Goal: Transaction & Acquisition: Purchase product/service

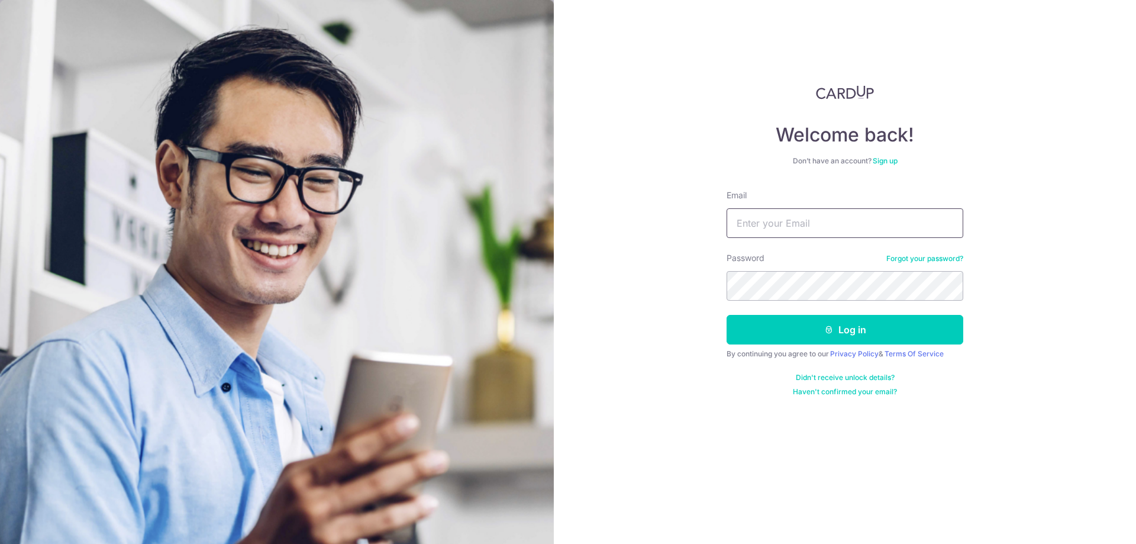
click at [787, 223] on input "Email" at bounding box center [844, 223] width 237 height 30
type input "[EMAIL_ADDRESS][DOMAIN_NAME]"
click at [830, 321] on button "Log in" at bounding box center [844, 330] width 237 height 30
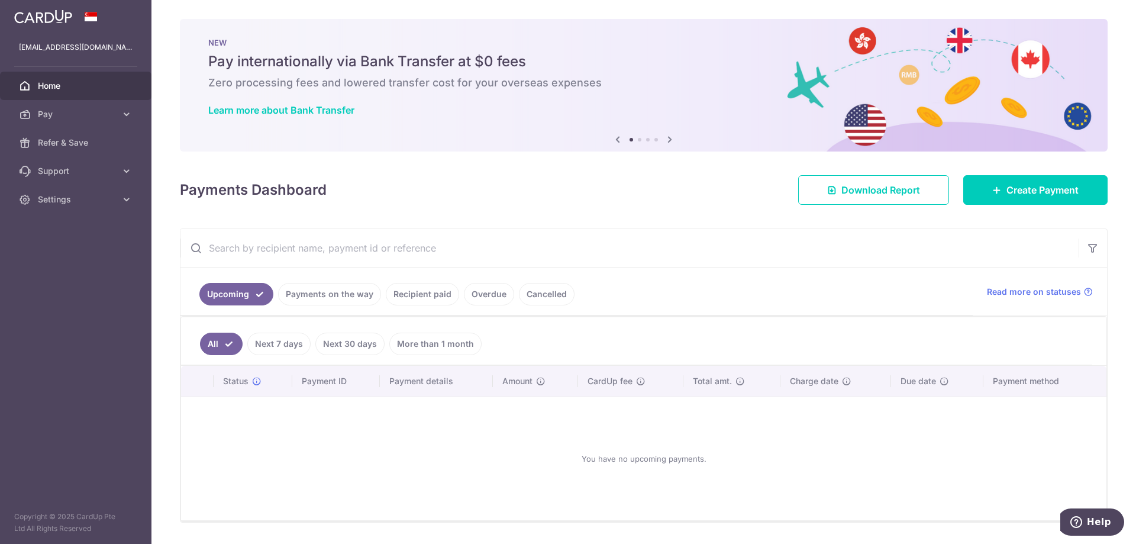
click at [46, 83] on span "Home" at bounding box center [77, 86] width 78 height 12
click at [53, 110] on span "Pay" at bounding box center [77, 114] width 78 height 12
click at [57, 140] on span "Payments" at bounding box center [77, 143] width 78 height 12
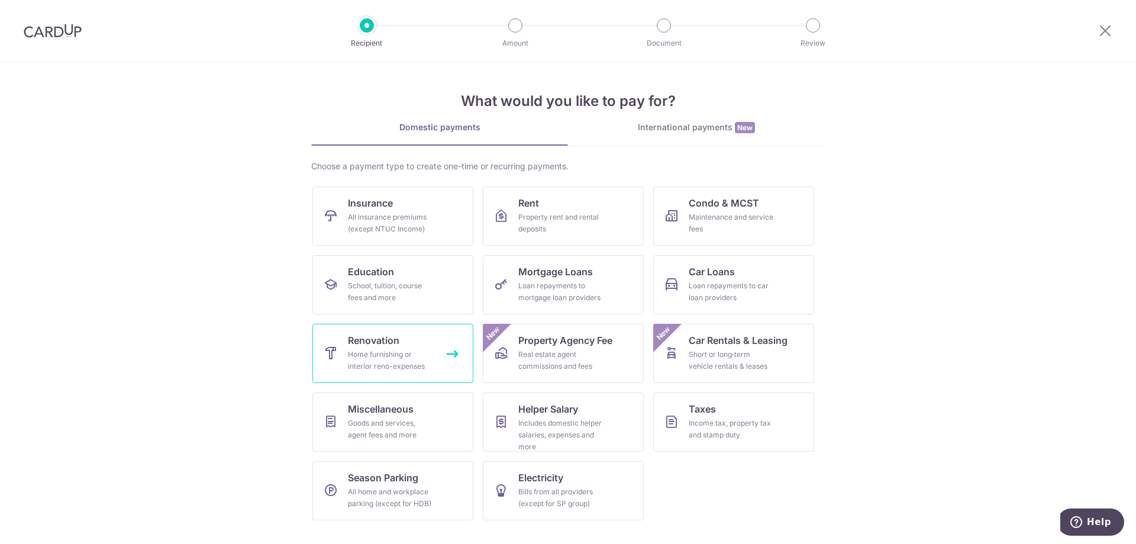
click at [376, 358] on div "Home furnishing or interior reno-expenses" at bounding box center [390, 360] width 85 height 24
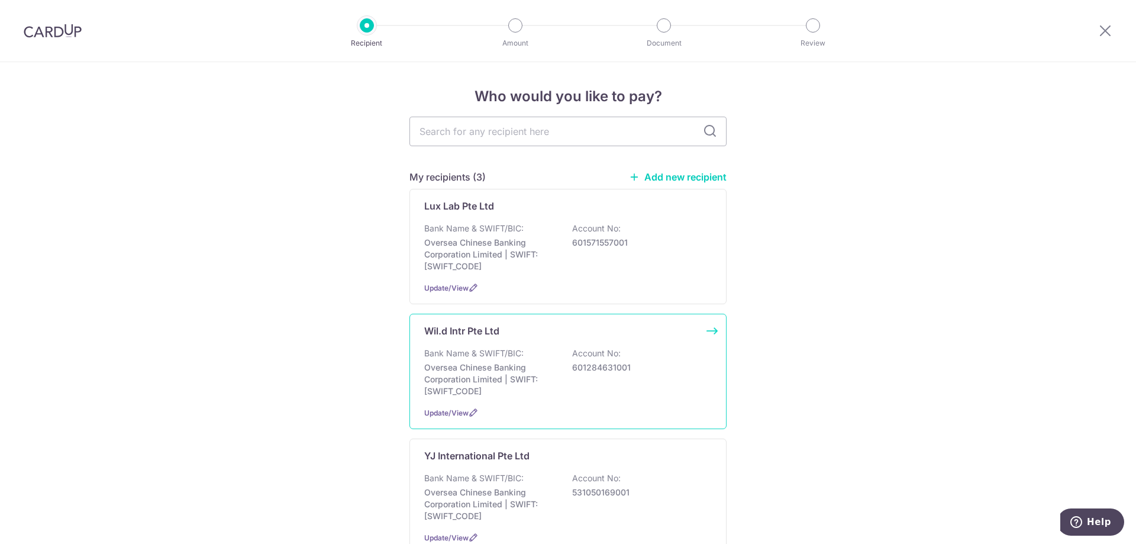
scroll to position [118, 0]
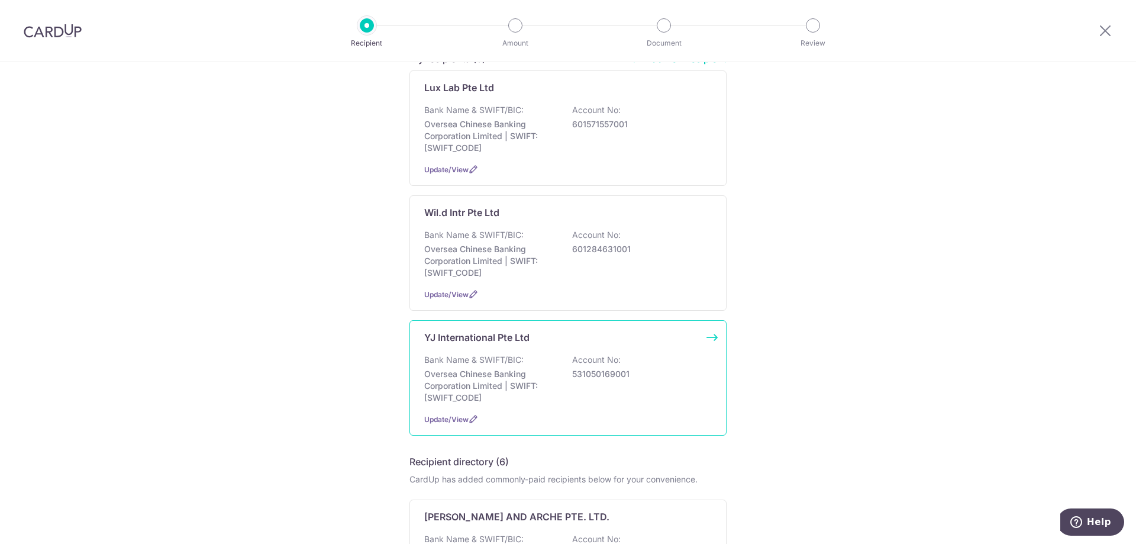
click at [550, 370] on p "Oversea Chinese Banking Corporation Limited | SWIFT: [SWIFT_CODE]" at bounding box center [490, 385] width 132 height 35
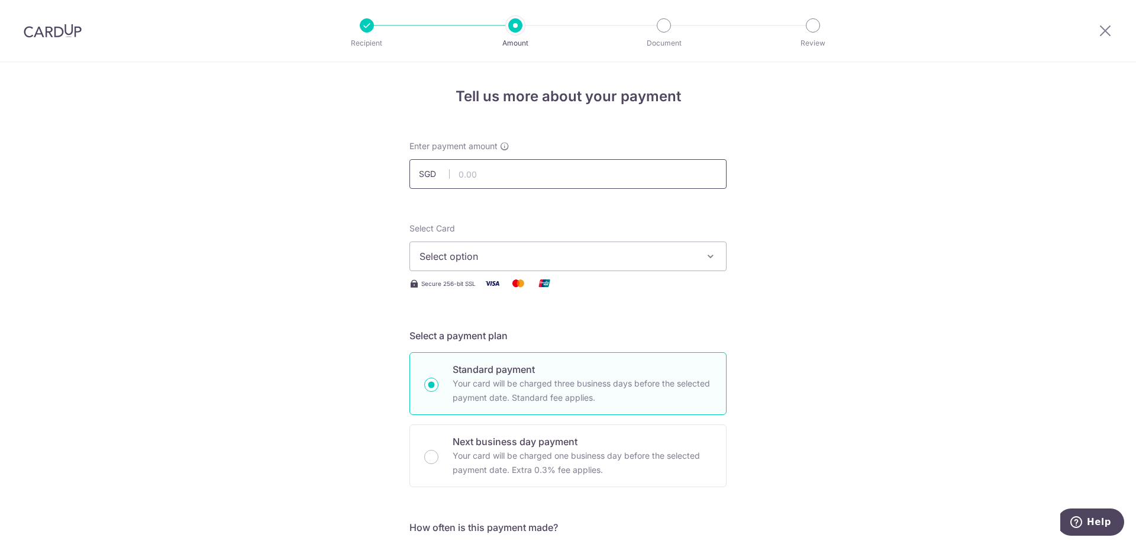
click at [522, 181] on input "text" at bounding box center [567, 174] width 317 height 30
